Goal: Task Accomplishment & Management: Manage account settings

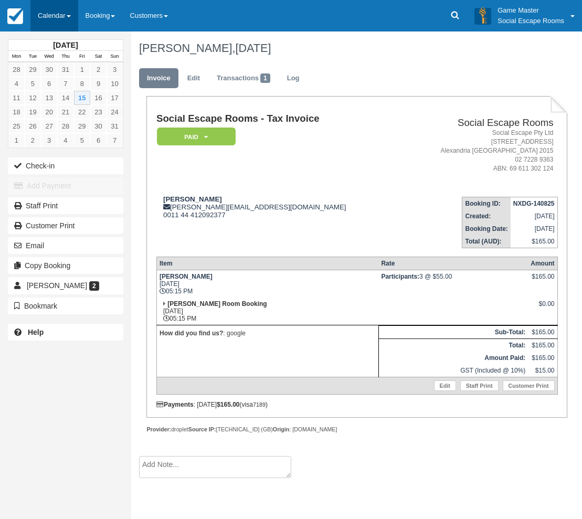
click at [52, 18] on link "Calendar" at bounding box center [54, 15] width 48 height 31
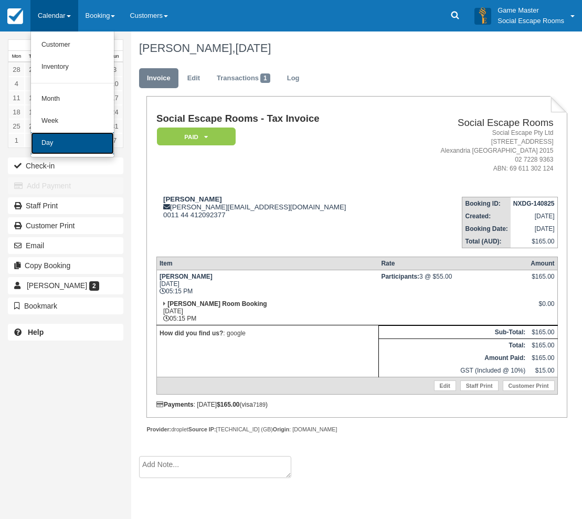
click at [82, 140] on link "Day" at bounding box center [72, 143] width 83 height 22
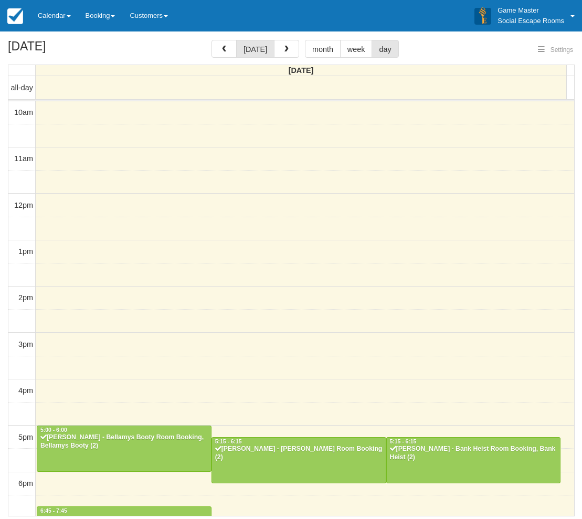
select select
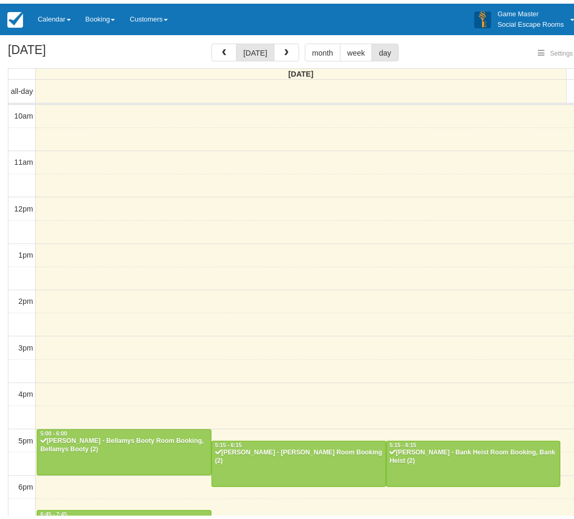
scroll to position [165, 0]
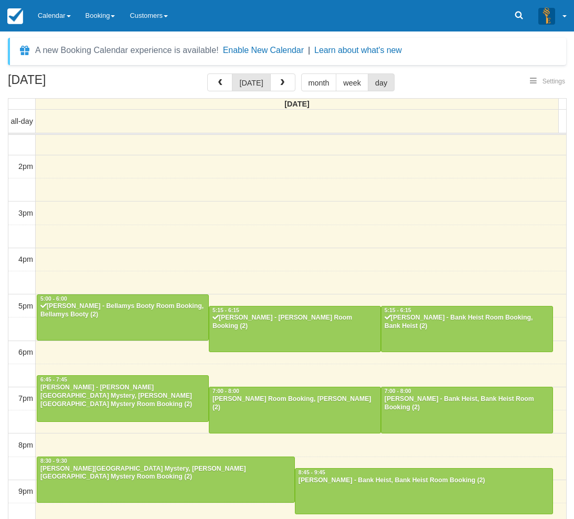
select select
click at [419, 413] on div at bounding box center [467, 409] width 171 height 45
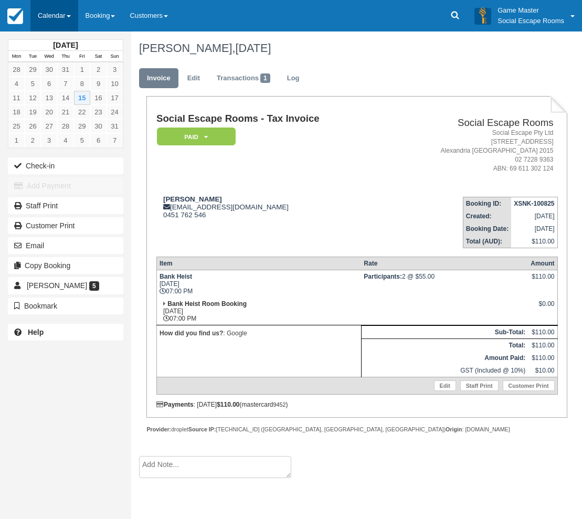
click at [66, 24] on link "Calendar" at bounding box center [54, 15] width 48 height 31
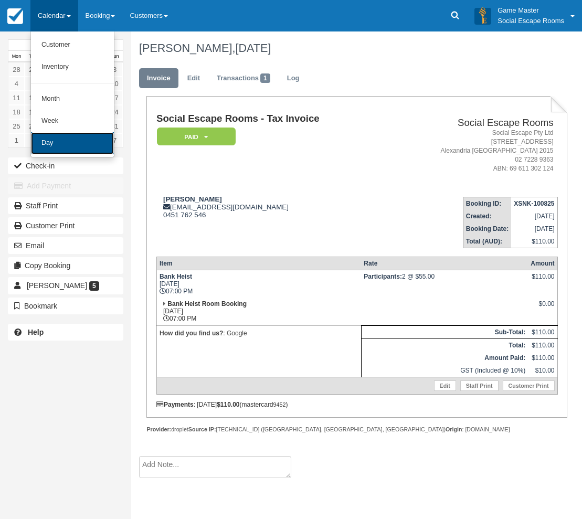
click at [61, 147] on link "Day" at bounding box center [72, 143] width 83 height 22
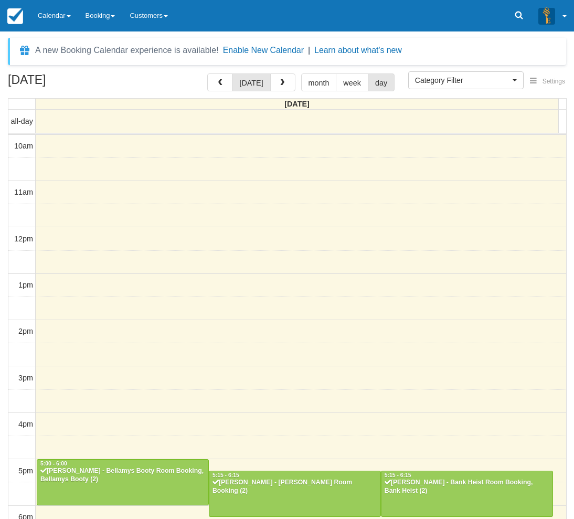
select select
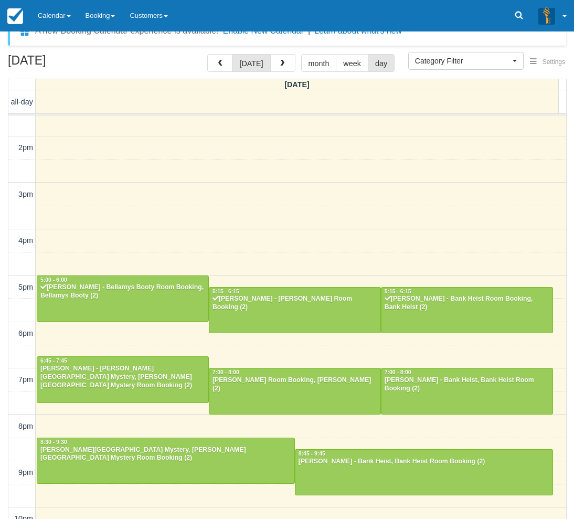
scroll to position [34, 0]
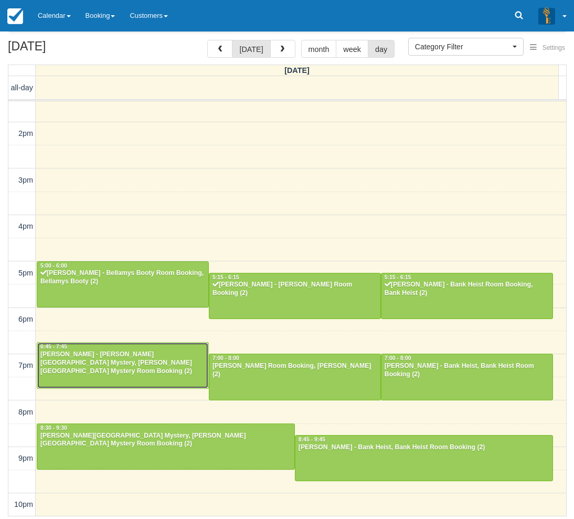
click at [106, 366] on div "[PERSON_NAME] - [PERSON_NAME][GEOGRAPHIC_DATA] Mystery, [PERSON_NAME][GEOGRAPHI…" at bounding box center [123, 363] width 166 height 25
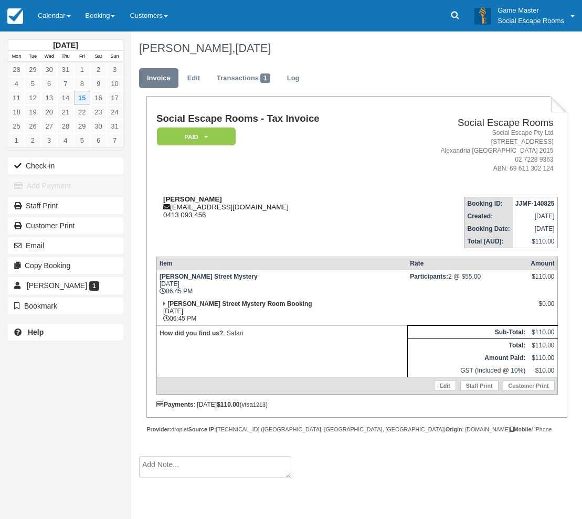
click at [176, 198] on strong "Aziah Benderbarker" at bounding box center [192, 199] width 59 height 8
drag, startPoint x: 176, startPoint y: 198, endPoint x: 201, endPoint y: 198, distance: 25.2
click at [201, 198] on strong "Aziah Benderbarker" at bounding box center [192, 199] width 59 height 8
click at [55, 13] on link "Calendar" at bounding box center [54, 15] width 48 height 31
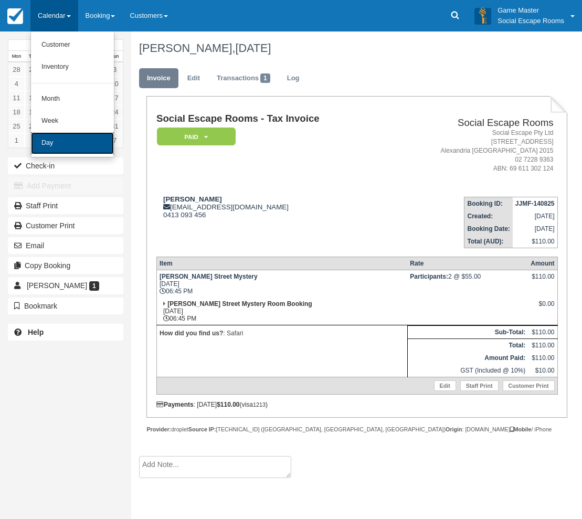
click at [59, 142] on link "Day" at bounding box center [72, 143] width 83 height 22
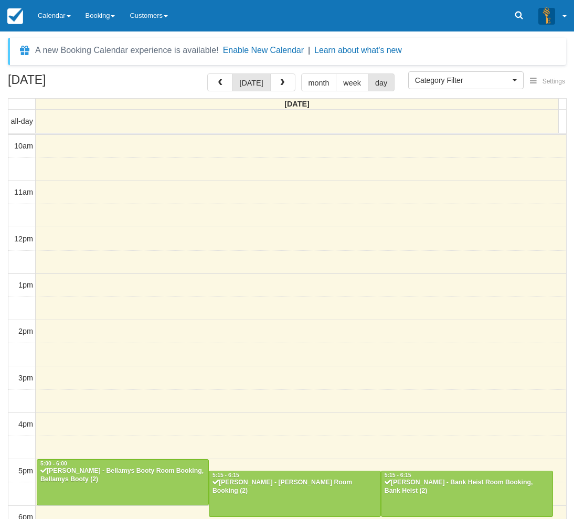
select select
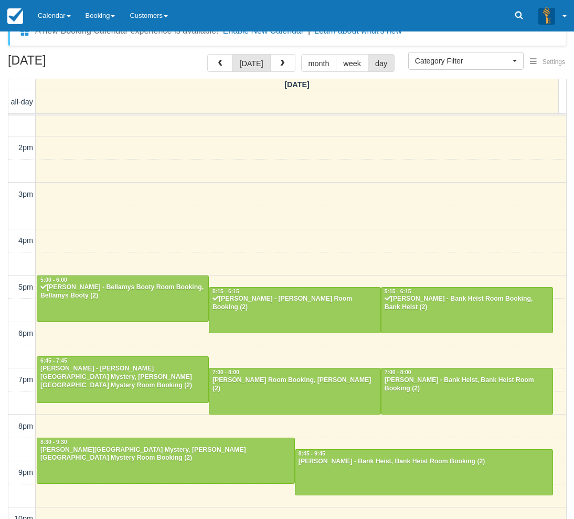
scroll to position [34, 0]
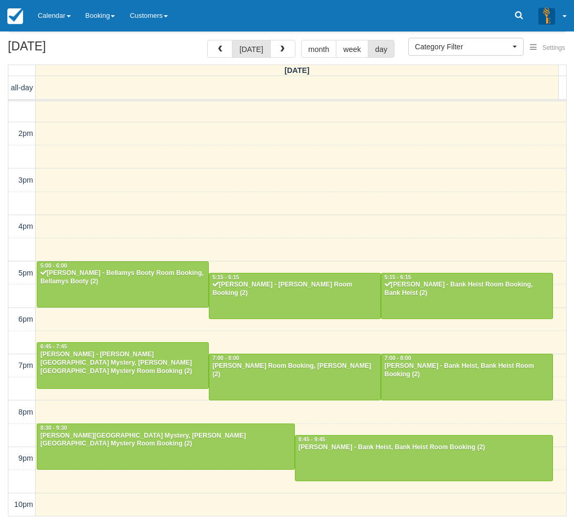
click at [6, 376] on div "August 15, 2025 today month week day Friday all-day 10am 11am 12pm 1pm 2pm 3pm …" at bounding box center [287, 278] width 574 height 477
click at [4, 380] on div "August 15, 2025 today month week day Friday all-day 10am 11am 12pm 1pm 2pm 3pm …" at bounding box center [287, 278] width 574 height 477
click at [66, 12] on link "Calendar" at bounding box center [54, 15] width 48 height 31
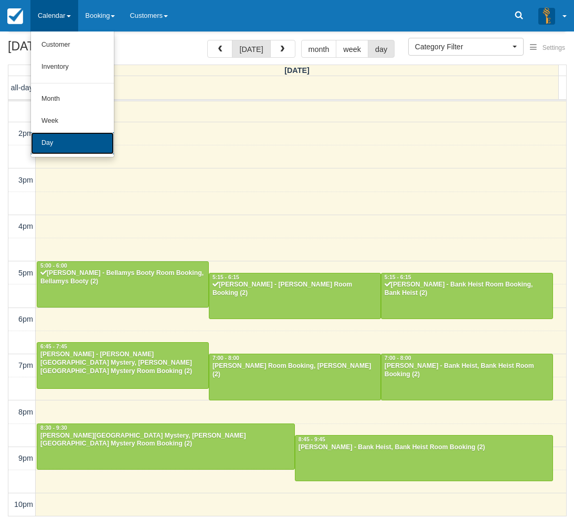
click at [58, 147] on link "Day" at bounding box center [72, 143] width 83 height 22
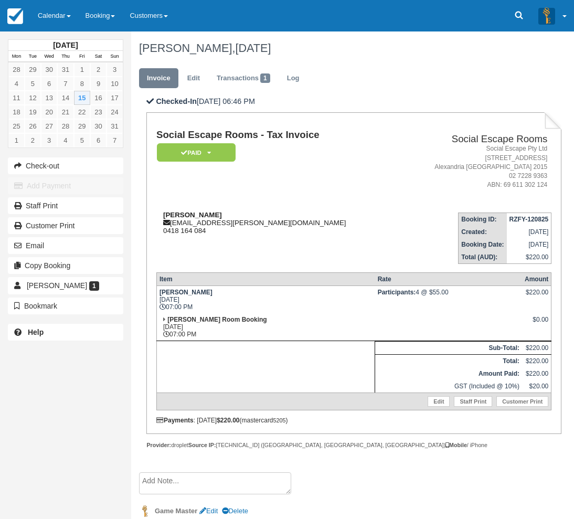
click at [179, 214] on strong "[PERSON_NAME]" at bounding box center [192, 215] width 59 height 8
drag, startPoint x: 179, startPoint y: 214, endPoint x: 190, endPoint y: 213, distance: 11.1
click at [190, 213] on strong "[PERSON_NAME]" at bounding box center [192, 215] width 59 height 8
copy strong "[PERSON_NAME]"
click at [35, 385] on div "[DATE] Mon Tue Wed Thu Fri Sat Sun 28 29 30 31 1 2 3 4 5 6 7 8 9 10 11 12 13 14…" at bounding box center [65, 259] width 131 height 519
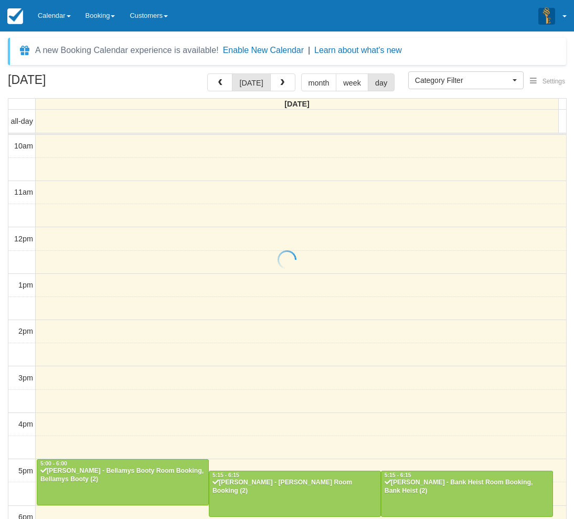
select select
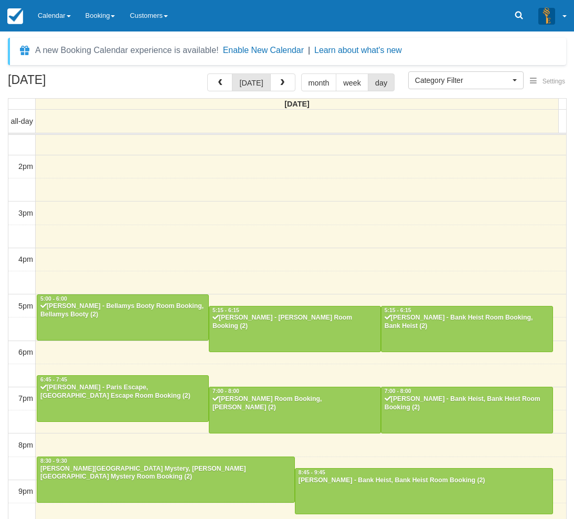
scroll to position [164, 0]
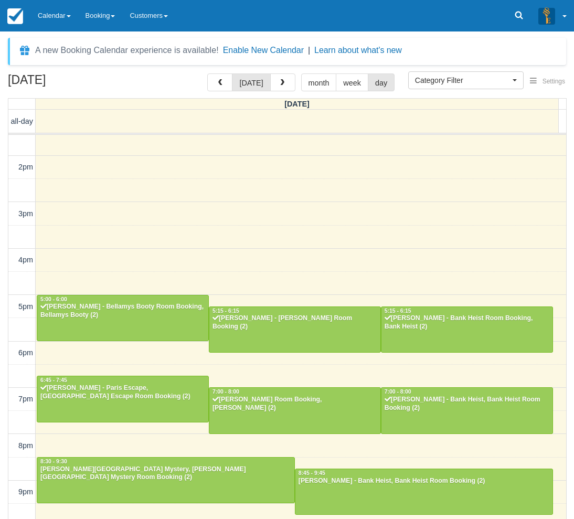
click at [4, 398] on div "[DATE] [DATE] month week day [DATE] all-day 10am 11am 12pm 1pm 2pm 3pm 4pm 5pm …" at bounding box center [287, 311] width 574 height 477
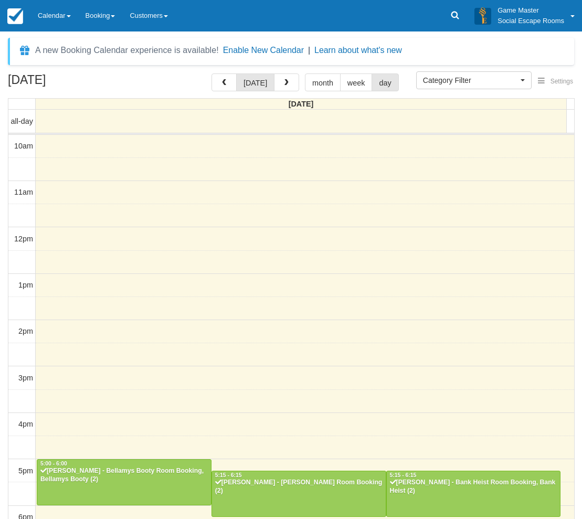
select select
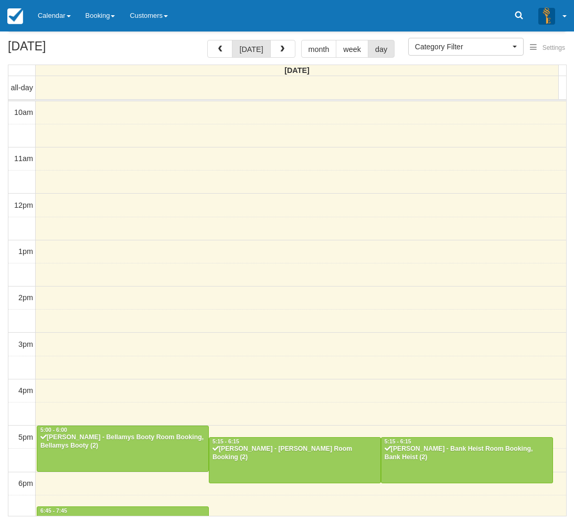
scroll to position [165, 0]
